Goal: Register for event/course

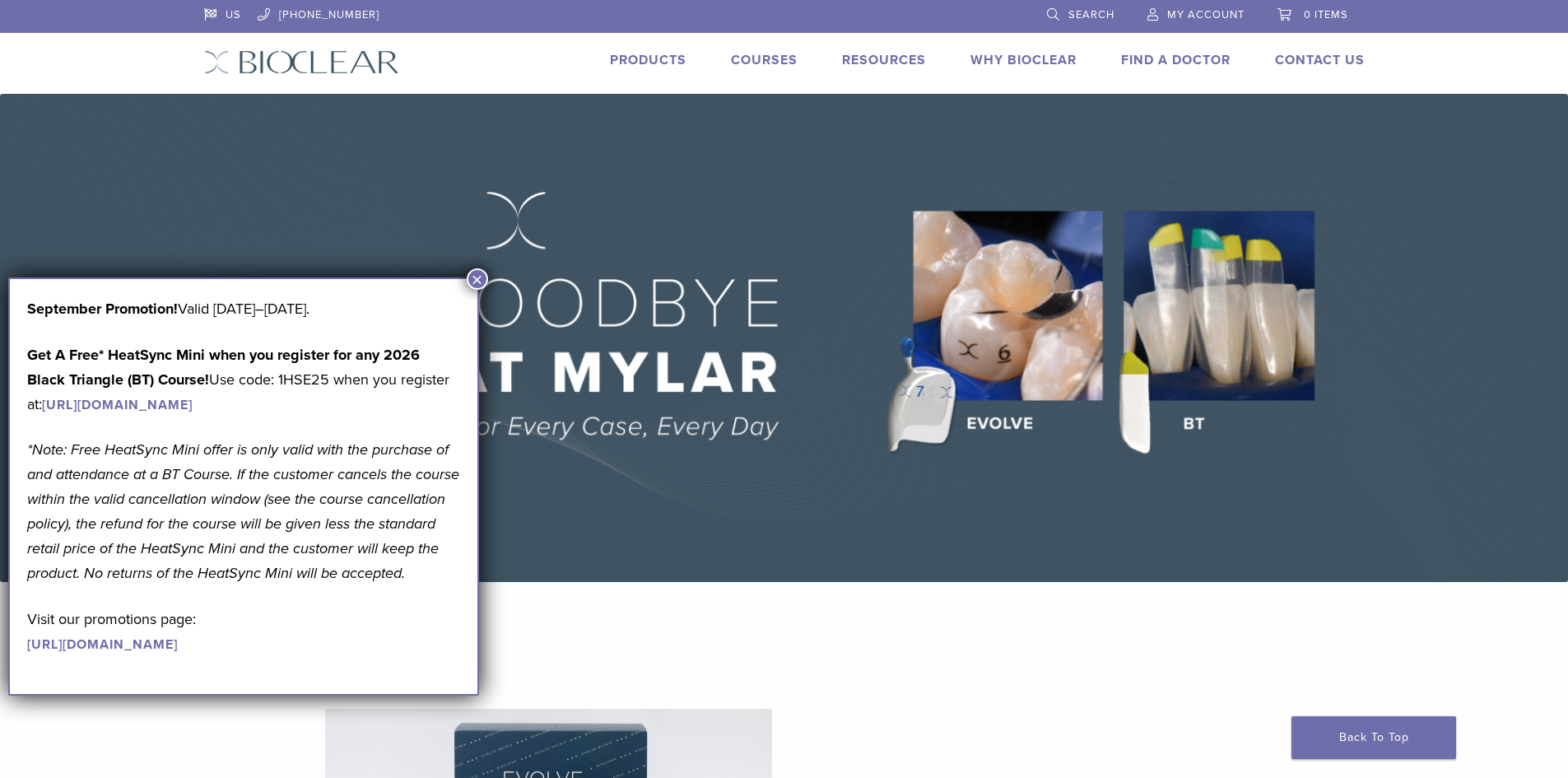
click at [372, 202] on img at bounding box center [784, 337] width 1568 height 488
click at [478, 271] on button "×" at bounding box center [478, 279] width 21 height 21
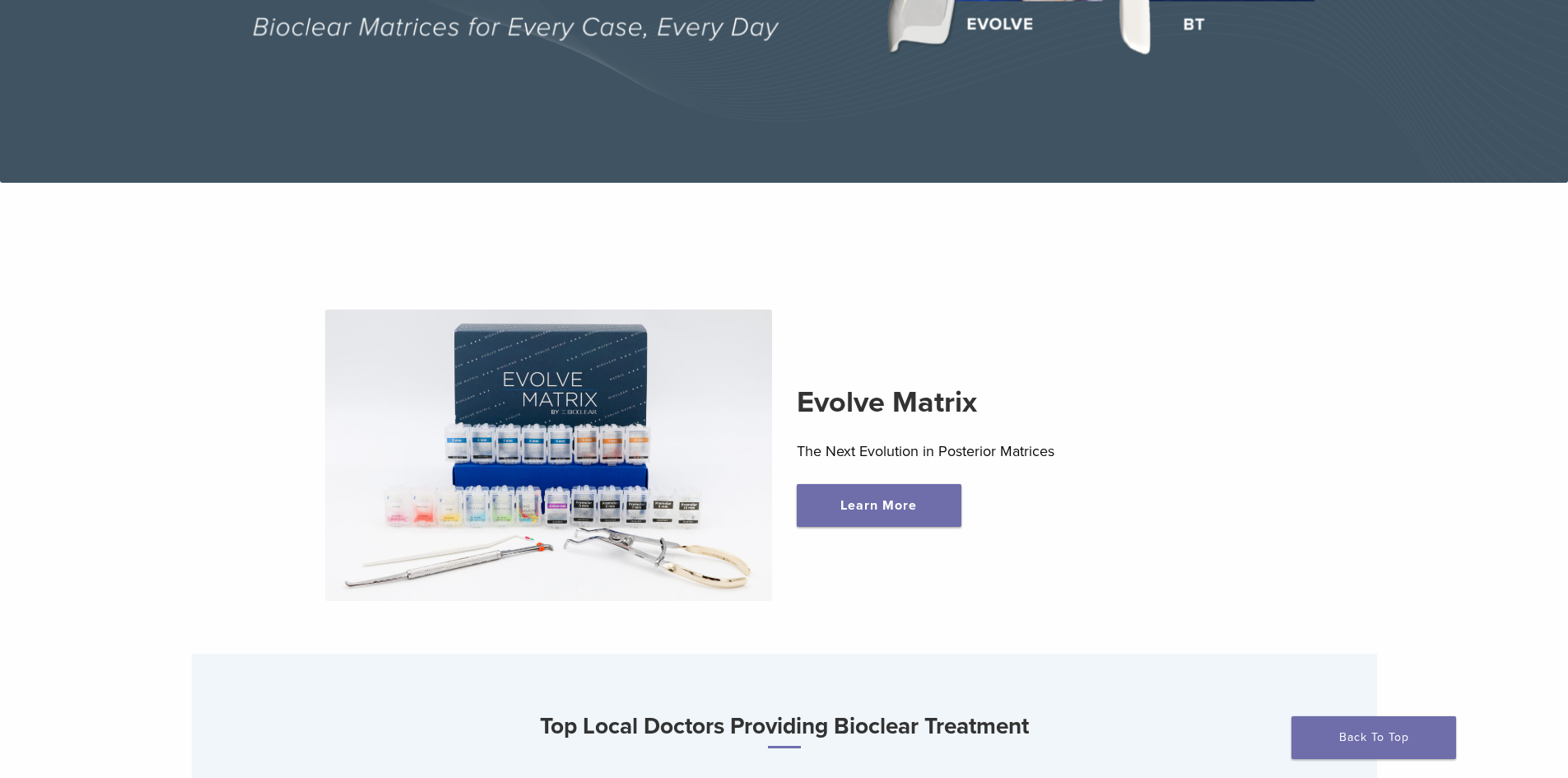
scroll to position [494, 0]
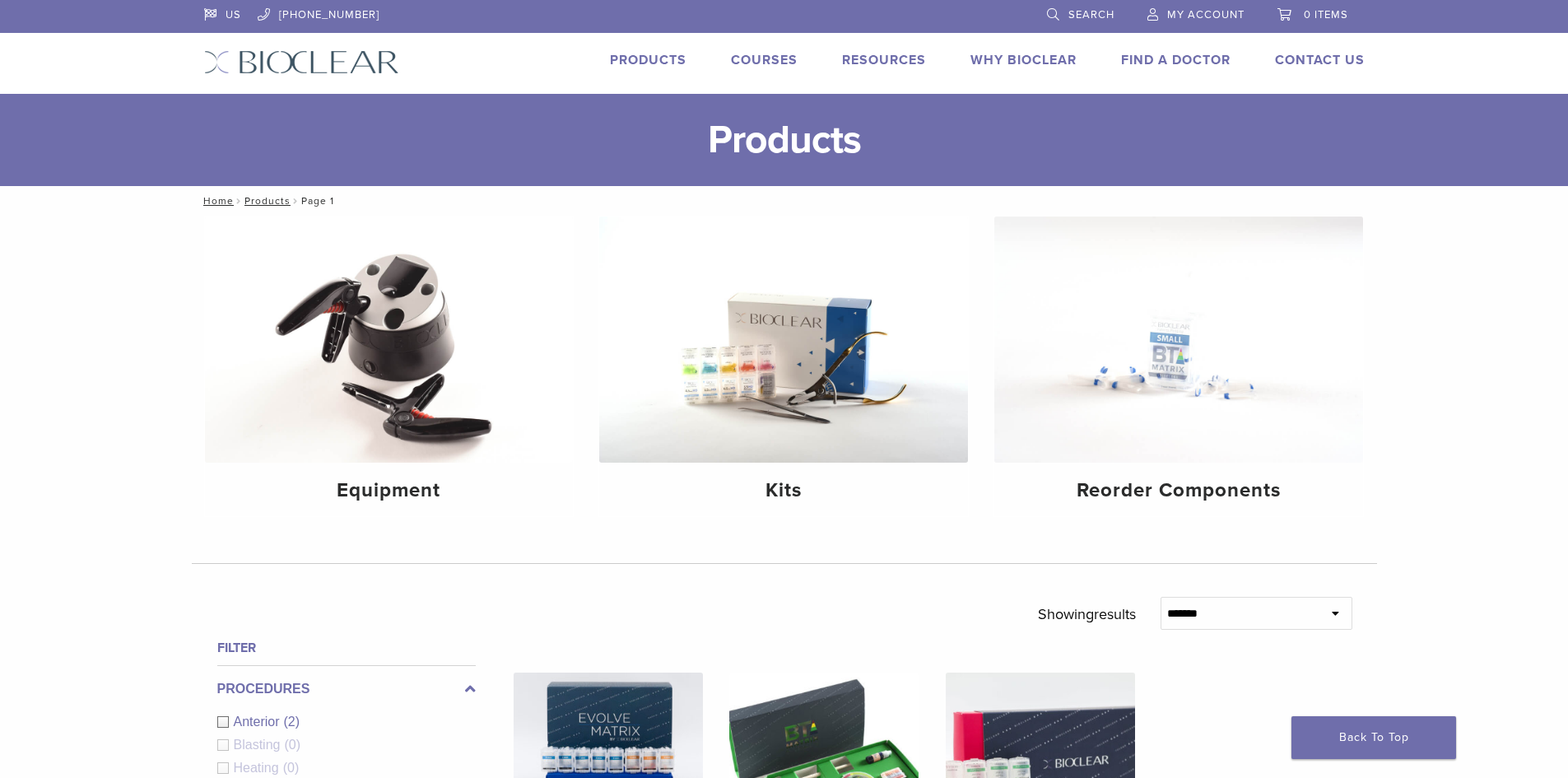
click at [754, 61] on link "Courses" at bounding box center [764, 60] width 67 height 17
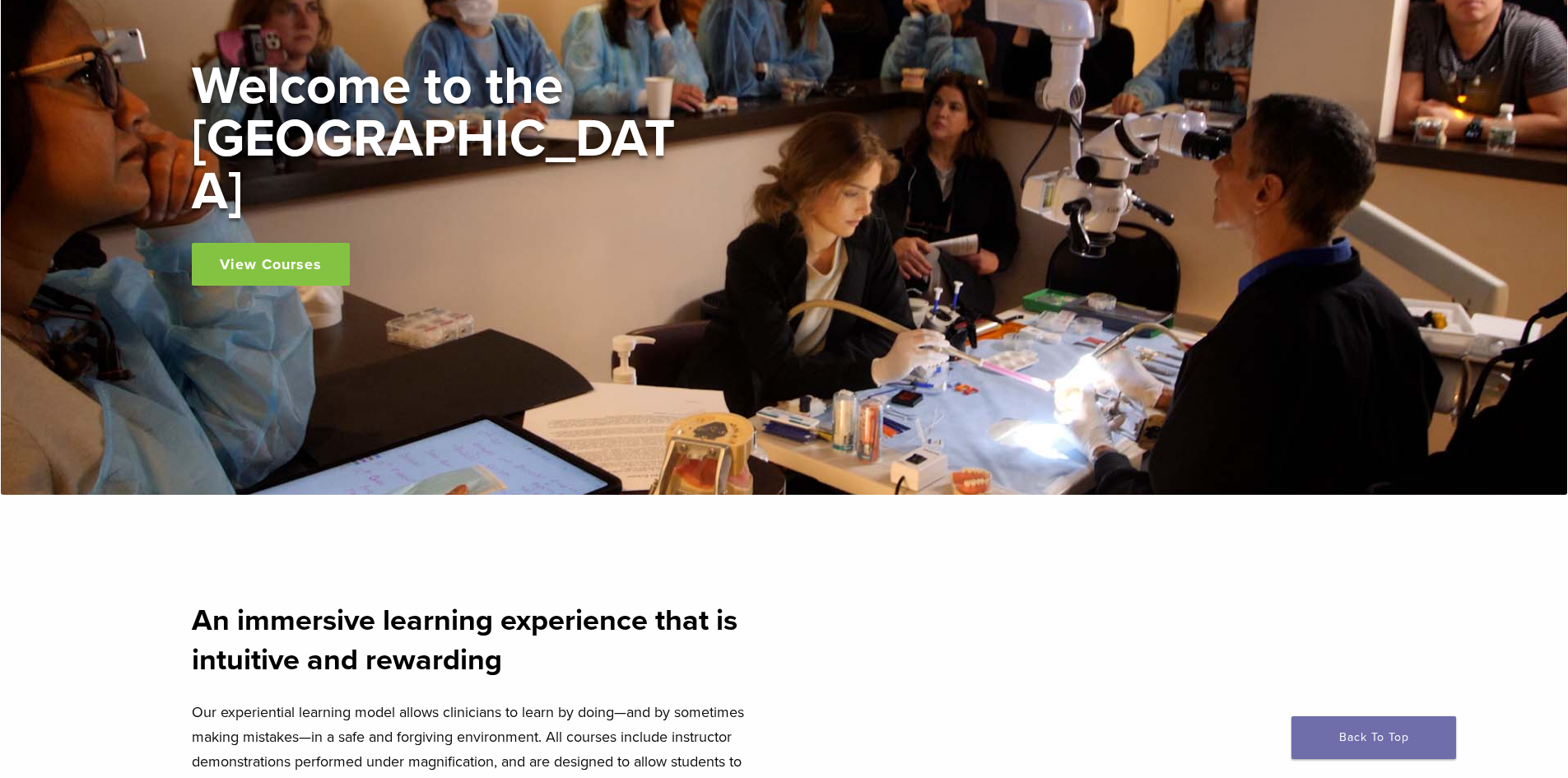
scroll to position [247, 0]
click at [308, 244] on link "View Courses" at bounding box center [271, 265] width 158 height 43
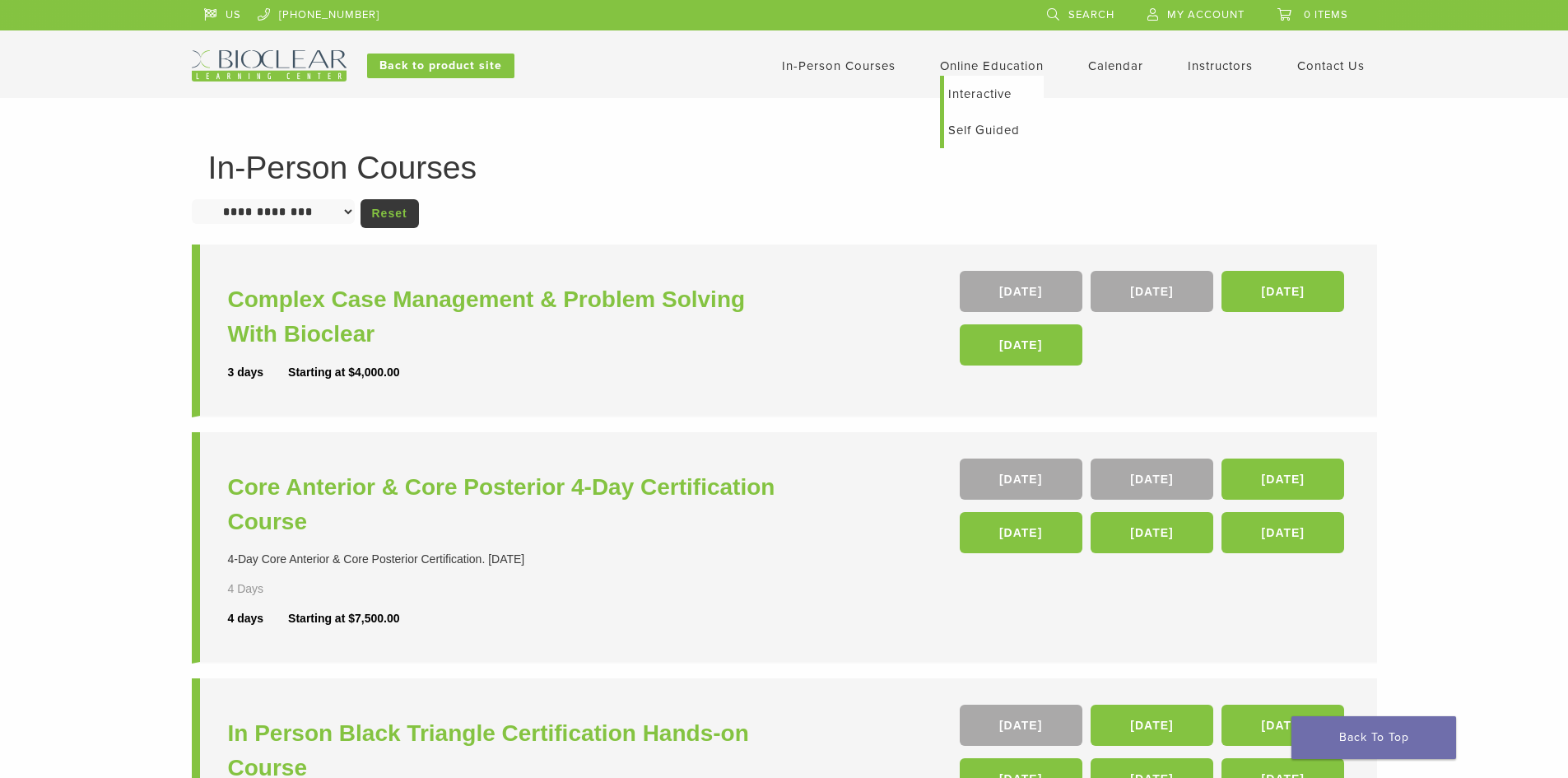
click at [997, 67] on link "Online Education" at bounding box center [992, 66] width 103 height 15
click at [986, 128] on link "Self Guided" at bounding box center [994, 130] width 100 height 36
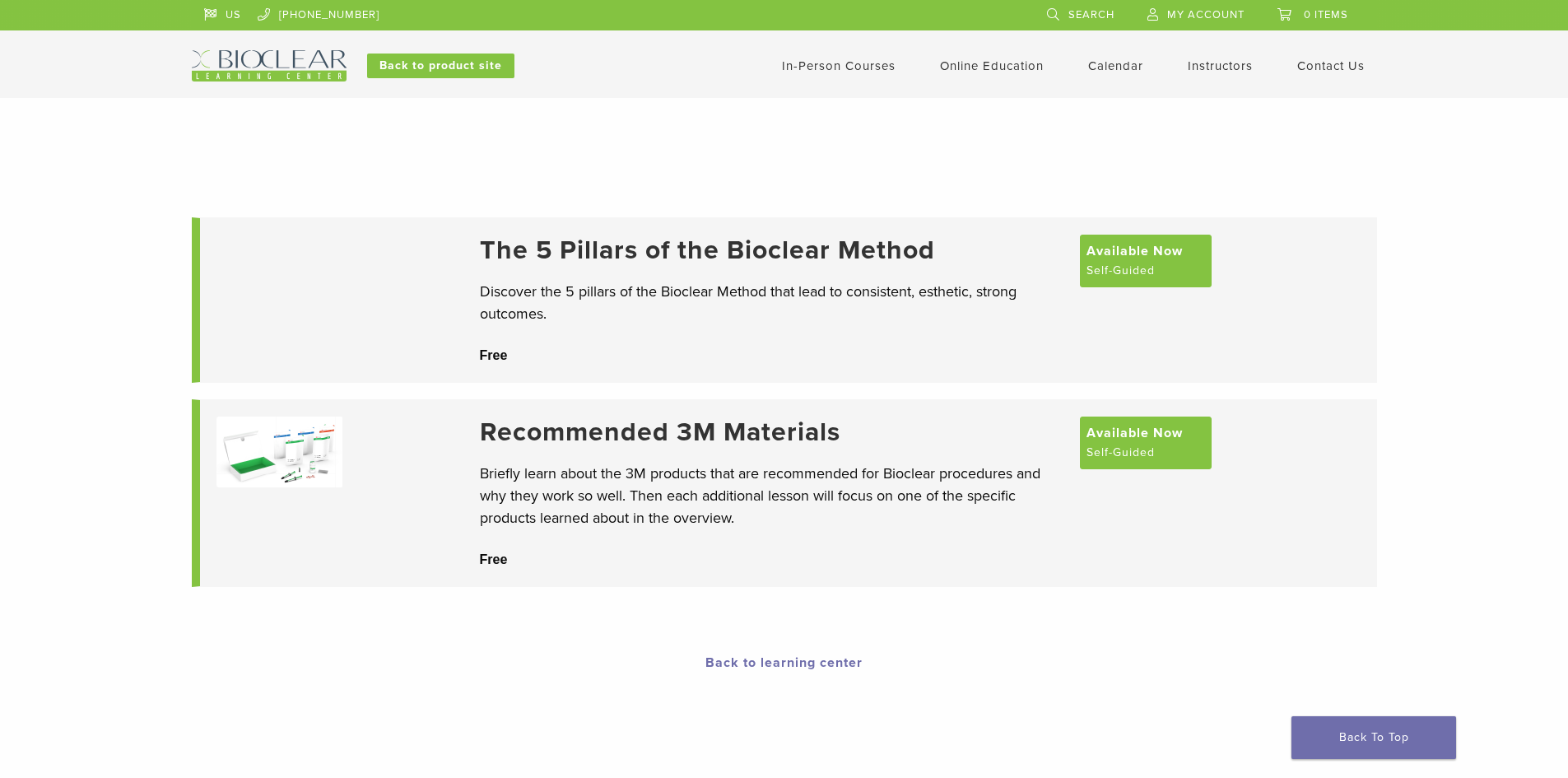
click at [723, 295] on p "Discover the 5 pillars of the Bioclear Method that lead to consistent, esthetic…" at bounding box center [772, 302] width 584 height 45
click at [985, 88] on link "Interactive" at bounding box center [994, 93] width 100 height 36
